Goal: Task Accomplishment & Management: Manage account settings

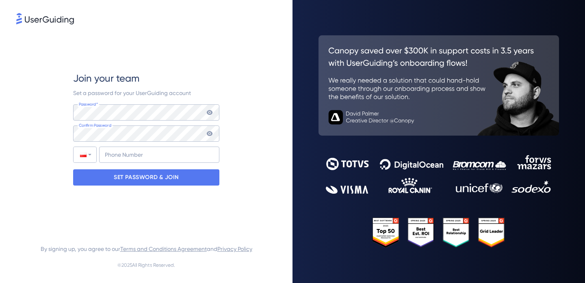
click at [249, 124] on div "Join your team Set a password for your UserGuiding account Password* Your passw…" at bounding box center [146, 128] width 260 height 205
click at [176, 148] on input "+48" at bounding box center [159, 155] width 120 height 16
click at [172, 155] on input "+48" at bounding box center [159, 155] width 120 height 16
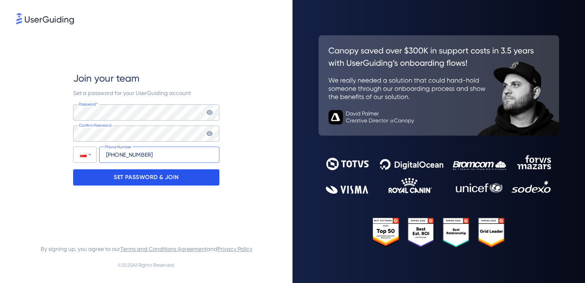
type input "[PHONE_NUMBER]"
click at [161, 180] on p "SET PASSWORD & JOIN" at bounding box center [146, 177] width 65 height 13
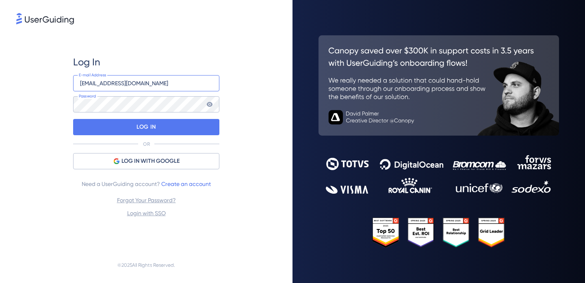
click at [171, 87] on input "[EMAIL_ADDRESS][DOMAIN_NAME]" at bounding box center [146, 83] width 146 height 16
type input "tomaszwladzinski@dataplace."
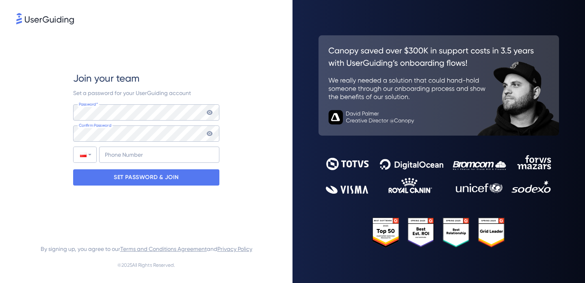
click at [252, 143] on div "Join your team Set a password for your UserGuiding account Password* Your passw…" at bounding box center [146, 128] width 260 height 205
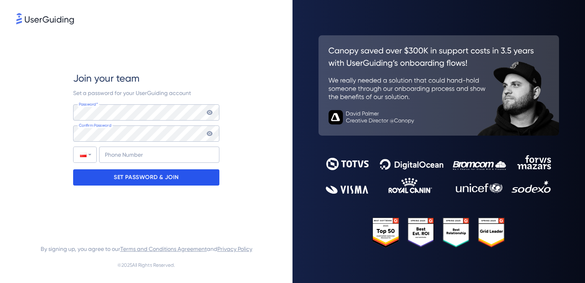
click at [177, 176] on p "SET PASSWORD & JOIN" at bounding box center [146, 177] width 65 height 13
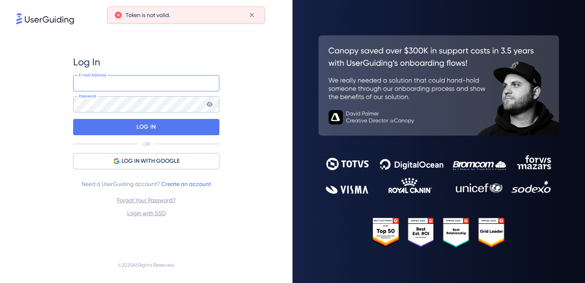
type input "[EMAIL_ADDRESS][DOMAIN_NAME]"
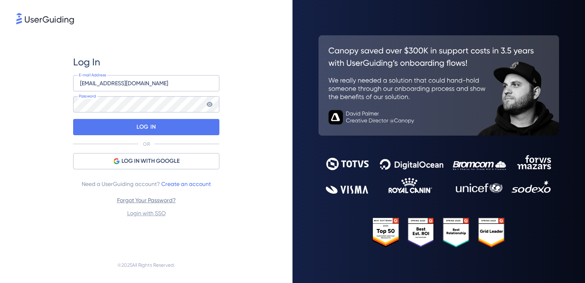
click at [148, 203] on link "Forgot Your Password?" at bounding box center [146, 200] width 59 height 7
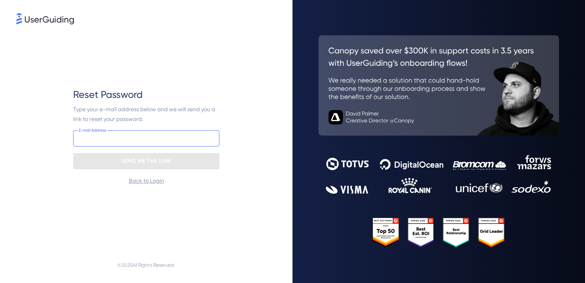
click at [132, 141] on input "email" at bounding box center [146, 138] width 146 height 16
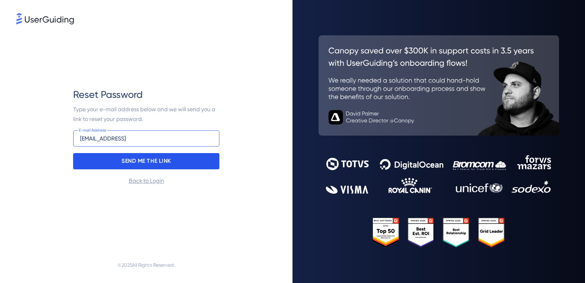
type input "tomaszwladzinski@dataplace.ai"
click at [130, 167] on div "SEND ME THE LINK" at bounding box center [146, 161] width 146 height 16
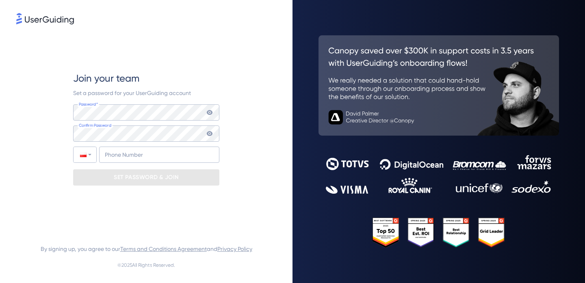
click at [211, 112] on icon at bounding box center [210, 112] width 6 height 5
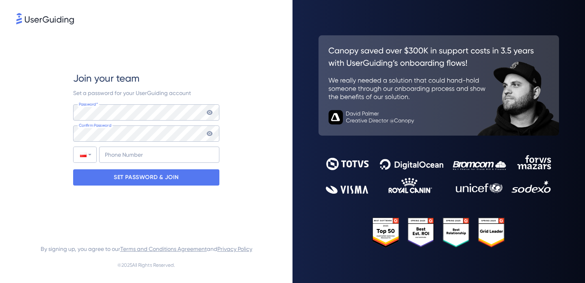
click at [234, 132] on div "Join your team Set a password for your UserGuiding account Password* Your passw…" at bounding box center [146, 128] width 260 height 205
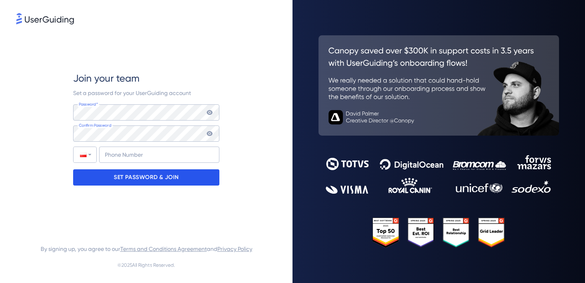
click at [157, 177] on p "SET PASSWORD & JOIN" at bounding box center [146, 177] width 65 height 13
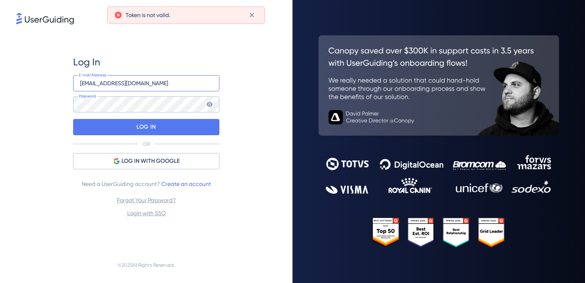
click at [171, 85] on input "[EMAIL_ADDRESS][DOMAIN_NAME]" at bounding box center [146, 83] width 146 height 16
click at [171, 83] on input "[EMAIL_ADDRESS][DOMAIN_NAME]" at bounding box center [146, 83] width 146 height 16
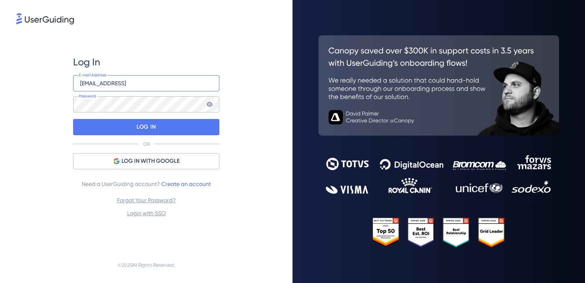
type input "tomaszwladzinski@dataplace.ai"
click at [261, 89] on div "Log In tomaszwladzinski@dataplace.ai E-mail Address Password LOG IN OR LOG IN W…" at bounding box center [146, 136] width 260 height 221
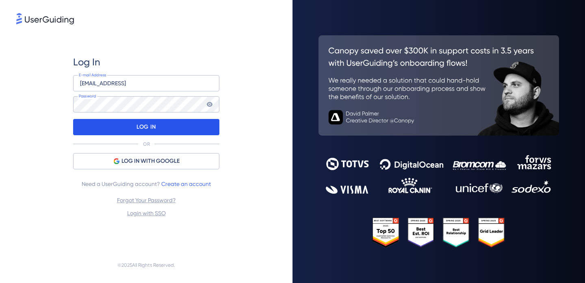
click at [164, 125] on div "LOG IN" at bounding box center [146, 127] width 146 height 16
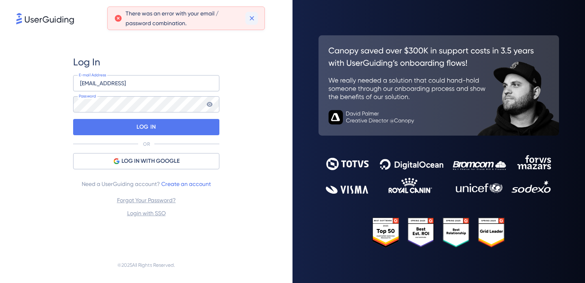
click at [251, 18] on icon at bounding box center [252, 18] width 4 height 4
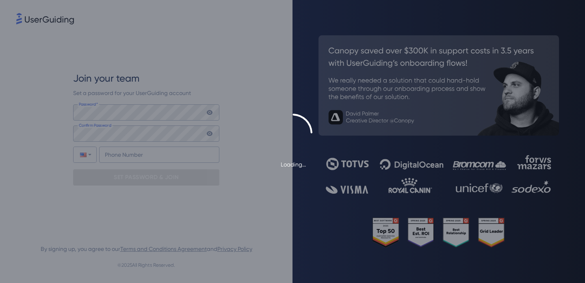
type input "+48"
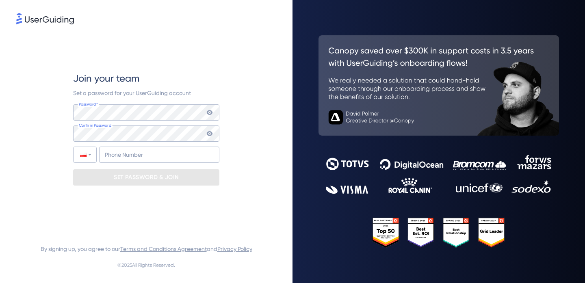
click at [245, 85] on div "Join your team Set a password for your UserGuiding account Password* Your passw…" at bounding box center [146, 128] width 260 height 205
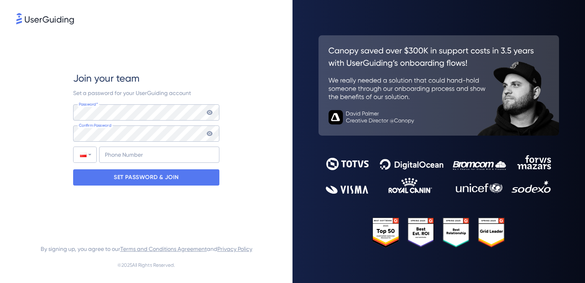
click at [270, 141] on div "Join your team Set a password for your UserGuiding account Password* Your passw…" at bounding box center [146, 128] width 260 height 205
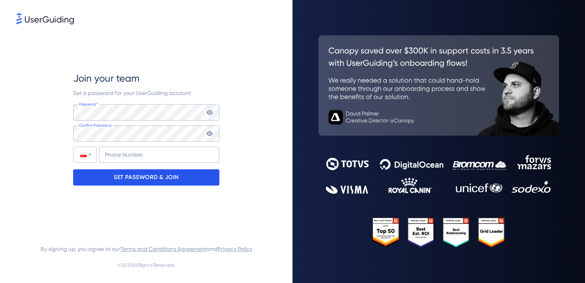
click at [171, 178] on p "SET PASSWORD & JOIN" at bounding box center [146, 177] width 65 height 13
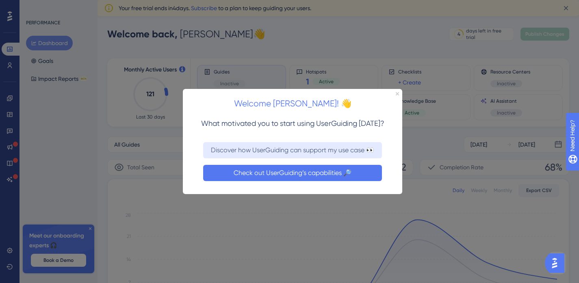
click at [309, 174] on button "Check out UserGuiding’s capabilities 🔎" at bounding box center [292, 173] width 179 height 16
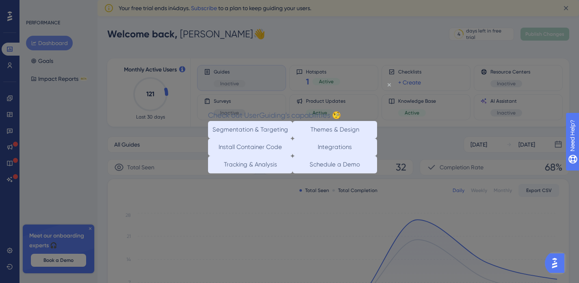
click at [389, 84] on icon "Close Preview" at bounding box center [389, 84] width 3 height 3
